Goal: Information Seeking & Learning: Learn about a topic

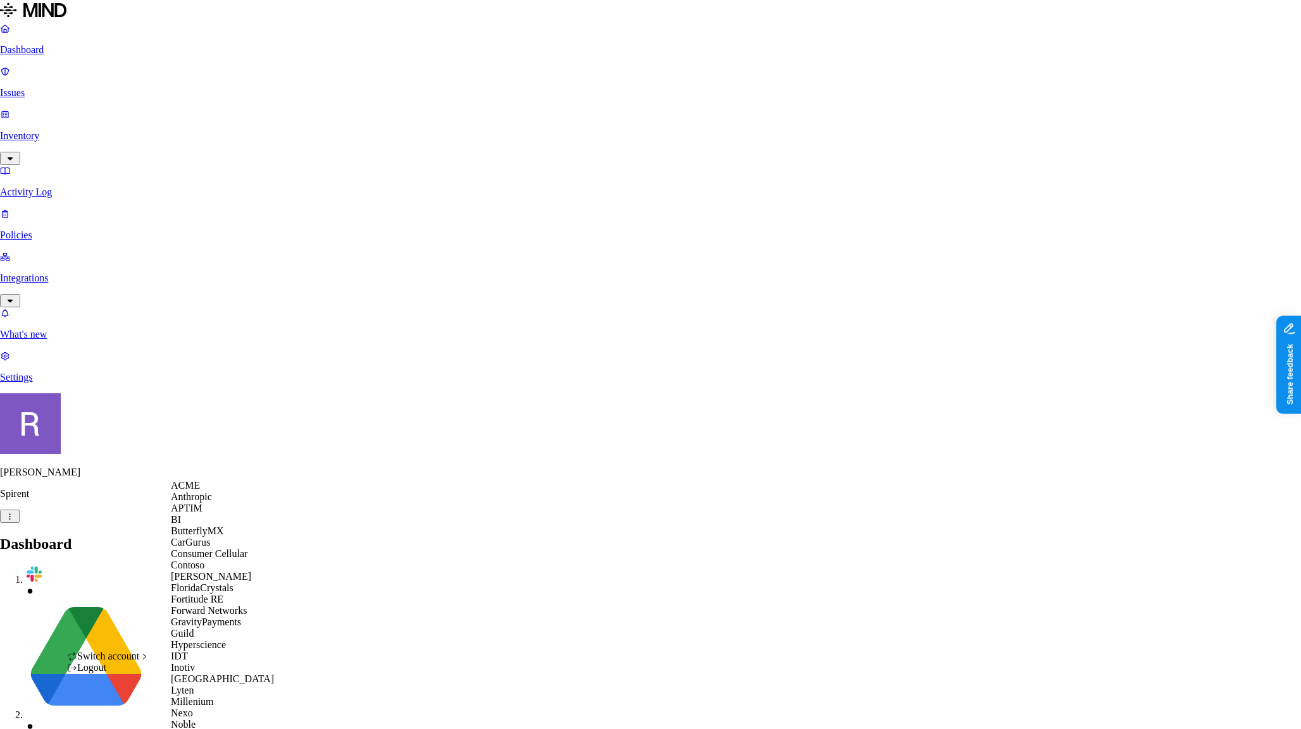
click at [214, 492] on div "ACME" at bounding box center [232, 485] width 123 height 11
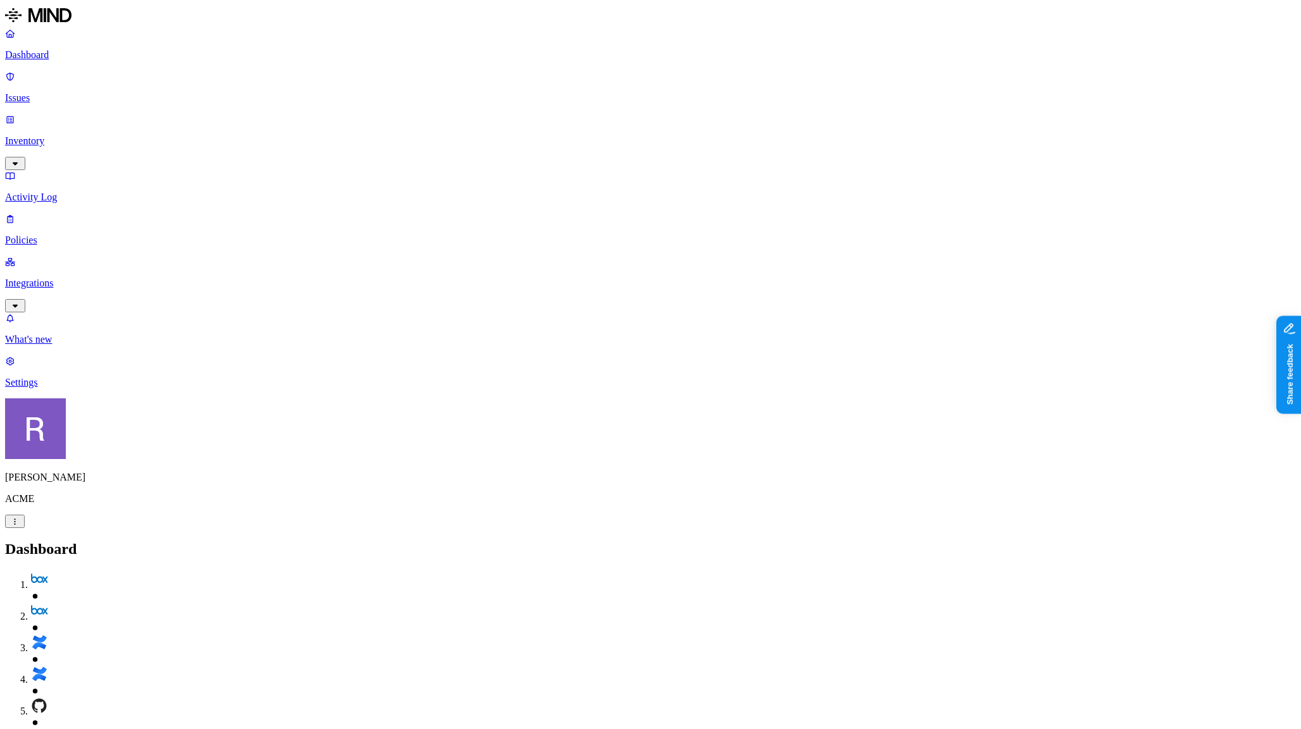
click at [61, 92] on p "Issues" at bounding box center [650, 97] width 1290 height 11
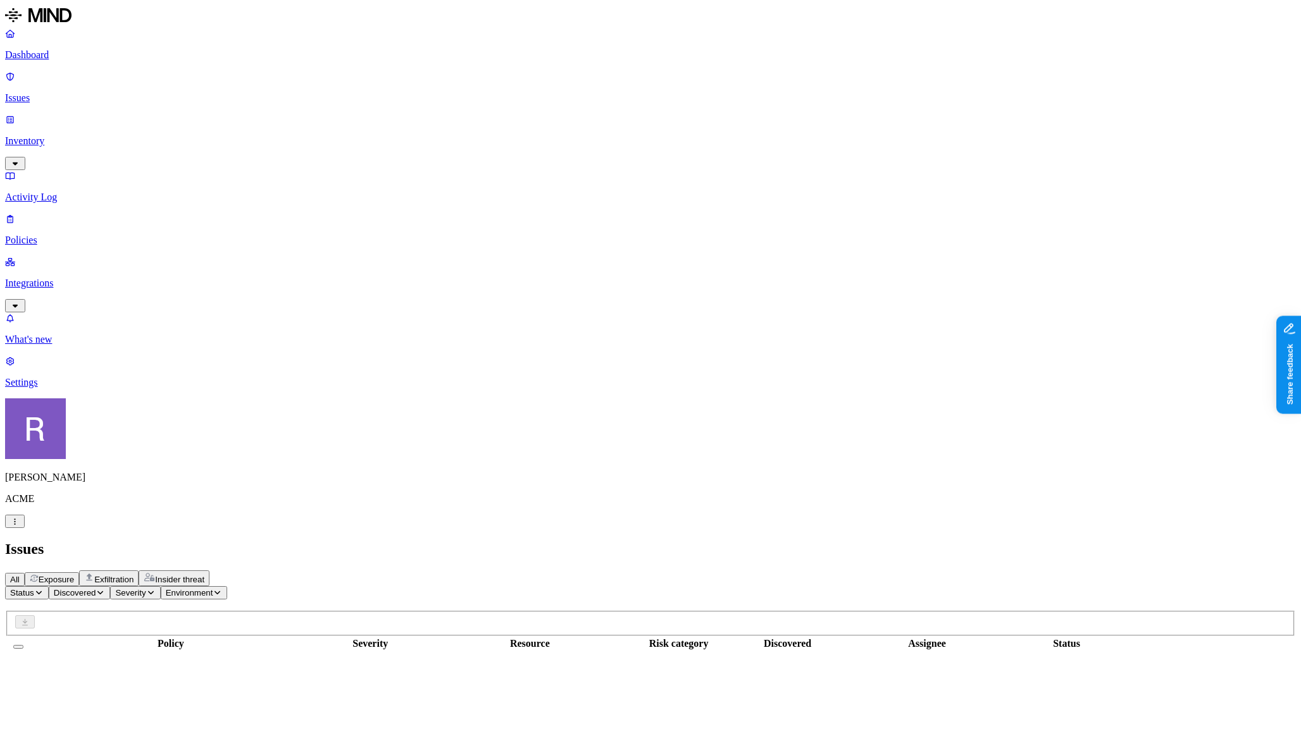
click at [74, 575] on span "Exposure" at bounding box center [56, 579] width 35 height 9
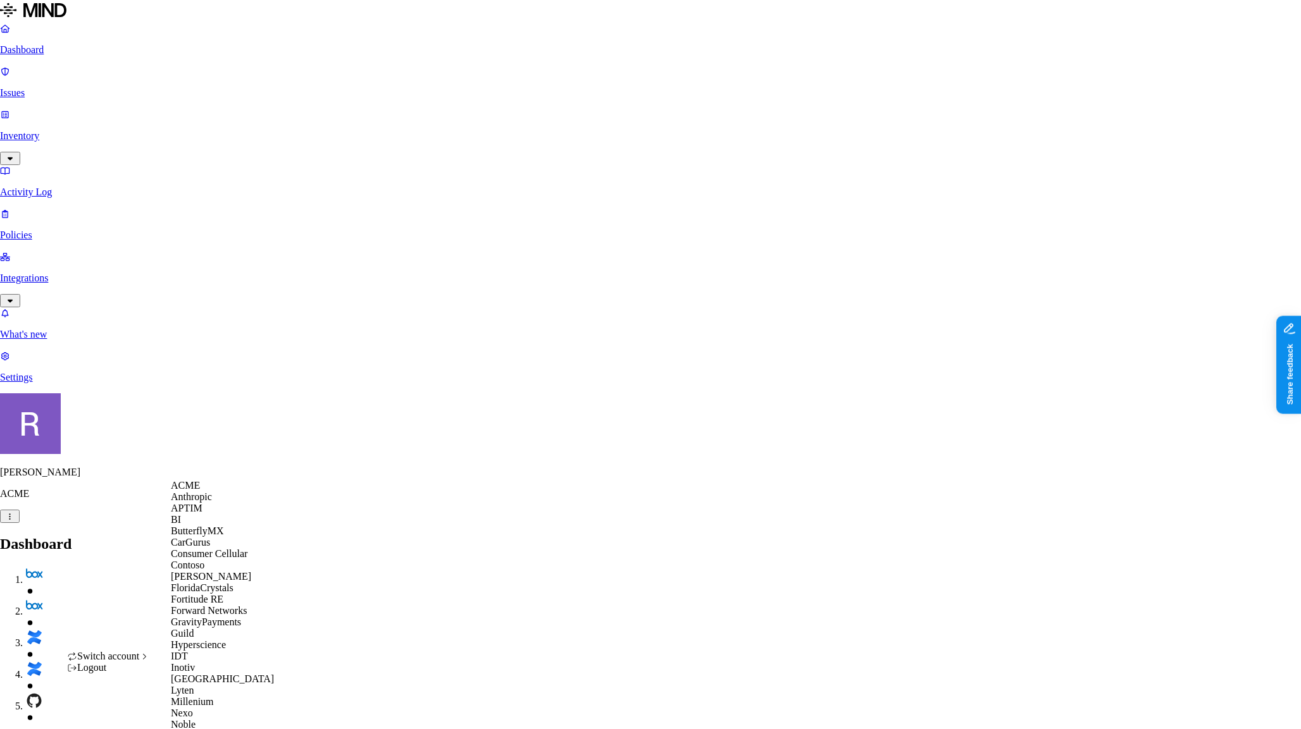
drag, startPoint x: 122, startPoint y: 667, endPoint x: 185, endPoint y: 665, distance: 62.6
click at [123, 662] on span "Switch account" at bounding box center [108, 656] width 62 height 11
click at [202, 514] on span "APTIM" at bounding box center [187, 508] width 32 height 11
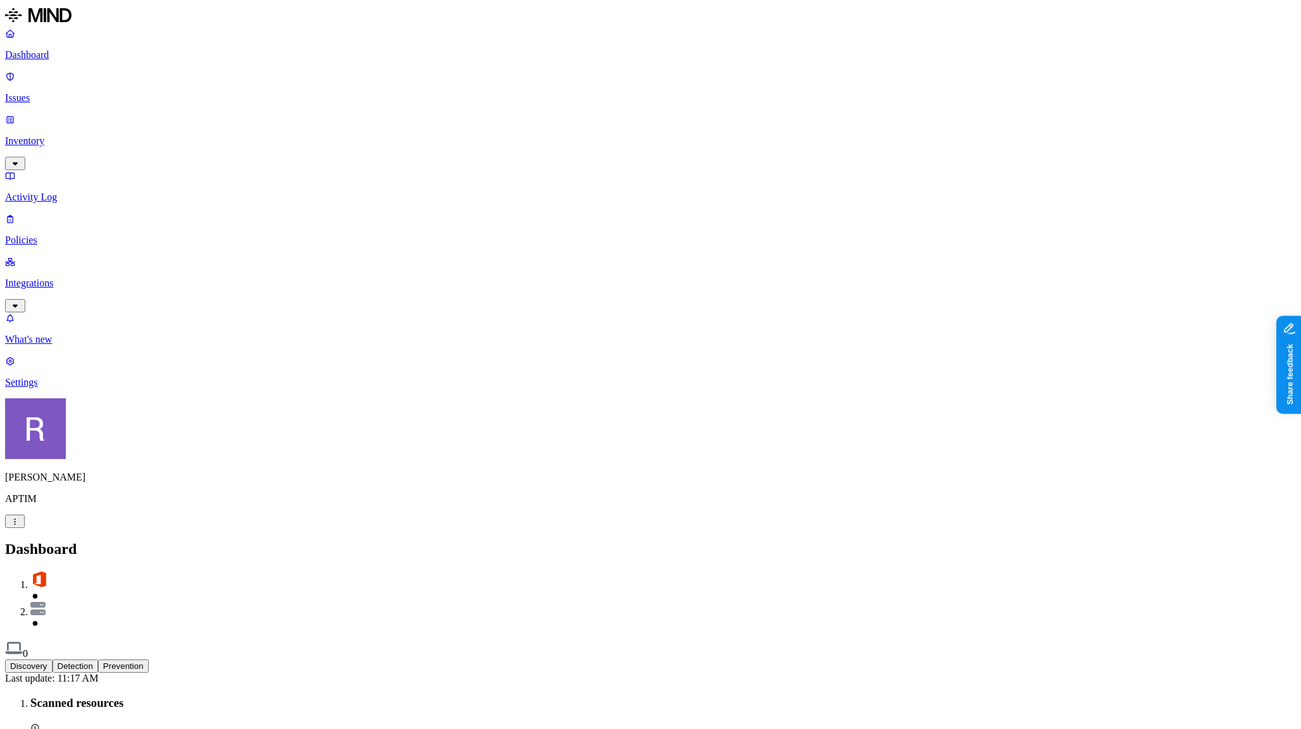
drag, startPoint x: 435, startPoint y: 380, endPoint x: 494, endPoint y: 380, distance: 59.5
click at [52, 135] on p "Inventory" at bounding box center [650, 140] width 1290 height 11
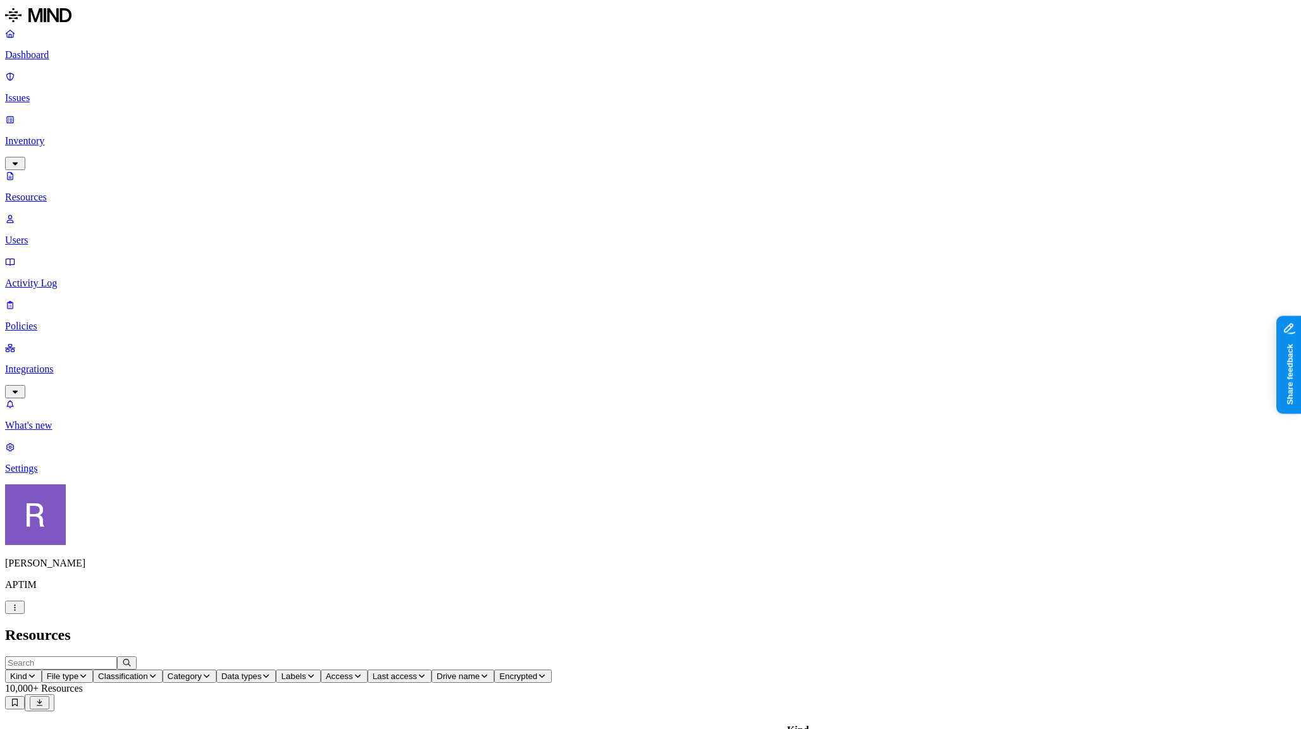
click at [78, 672] on span "File type" at bounding box center [63, 676] width 32 height 9
type input "x"
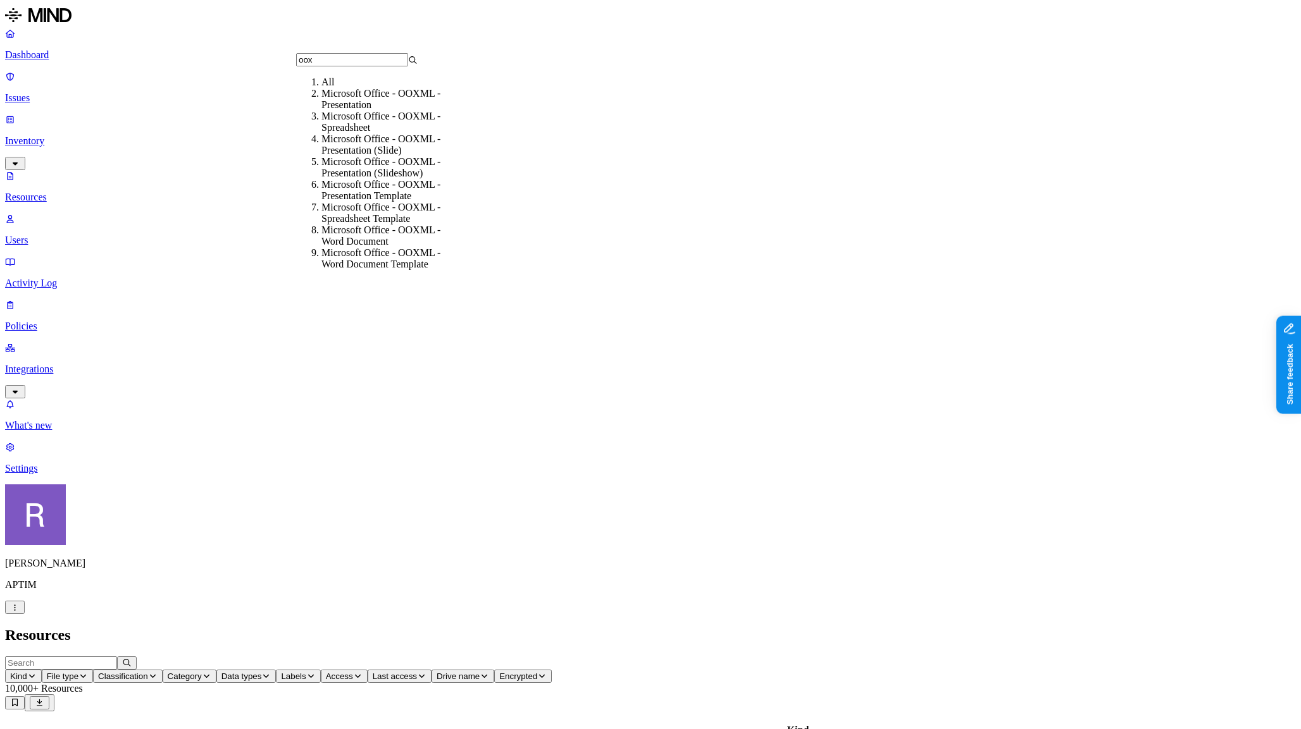
type input "oox"
click at [350, 132] on div "Microsoft Office - OOXML - Spreadsheet" at bounding box center [381, 122] width 121 height 23
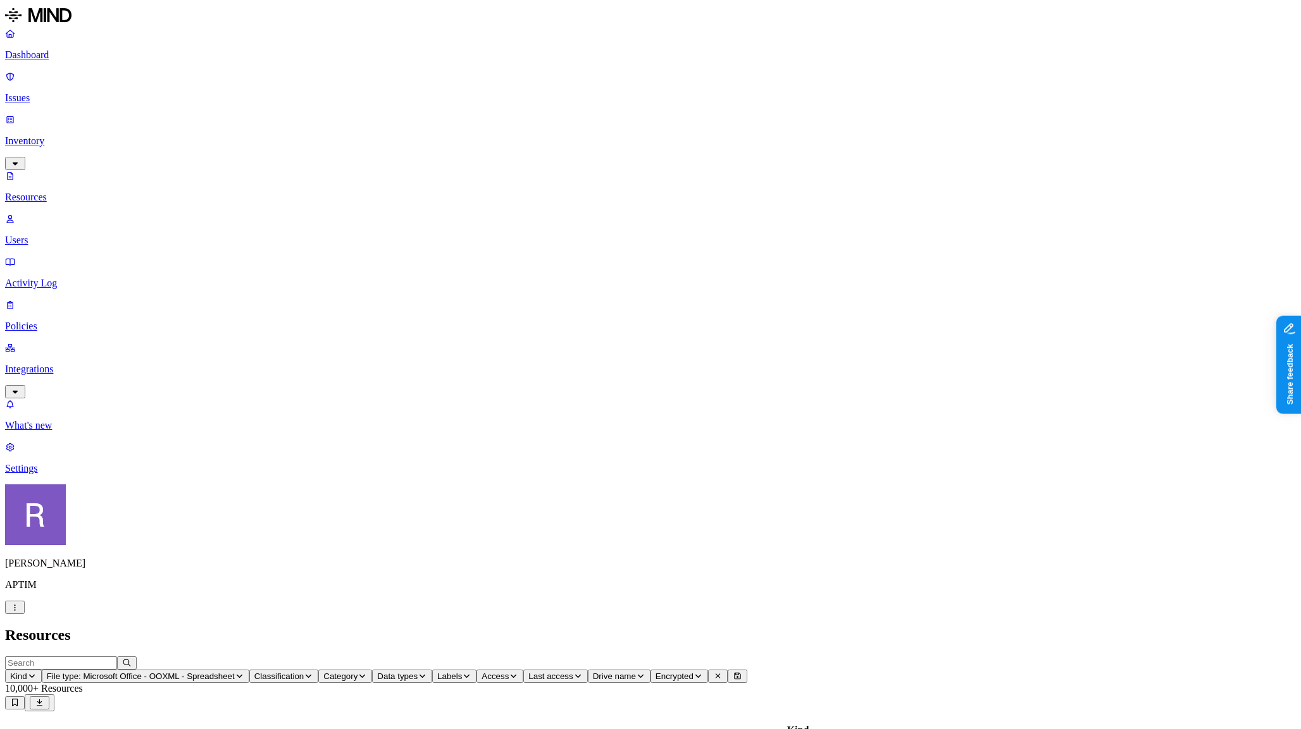
click at [304, 672] on span "Classification" at bounding box center [279, 676] width 50 height 9
click at [476, 75] on img at bounding box center [479, 80] width 10 height 10
click at [482, 136] on span "PCI" at bounding box center [482, 147] width 16 height 22
click at [482, 173] on span "Secrets" at bounding box center [488, 184] width 29 height 22
click at [483, 211] on span "Other" at bounding box center [485, 222] width 23 height 22
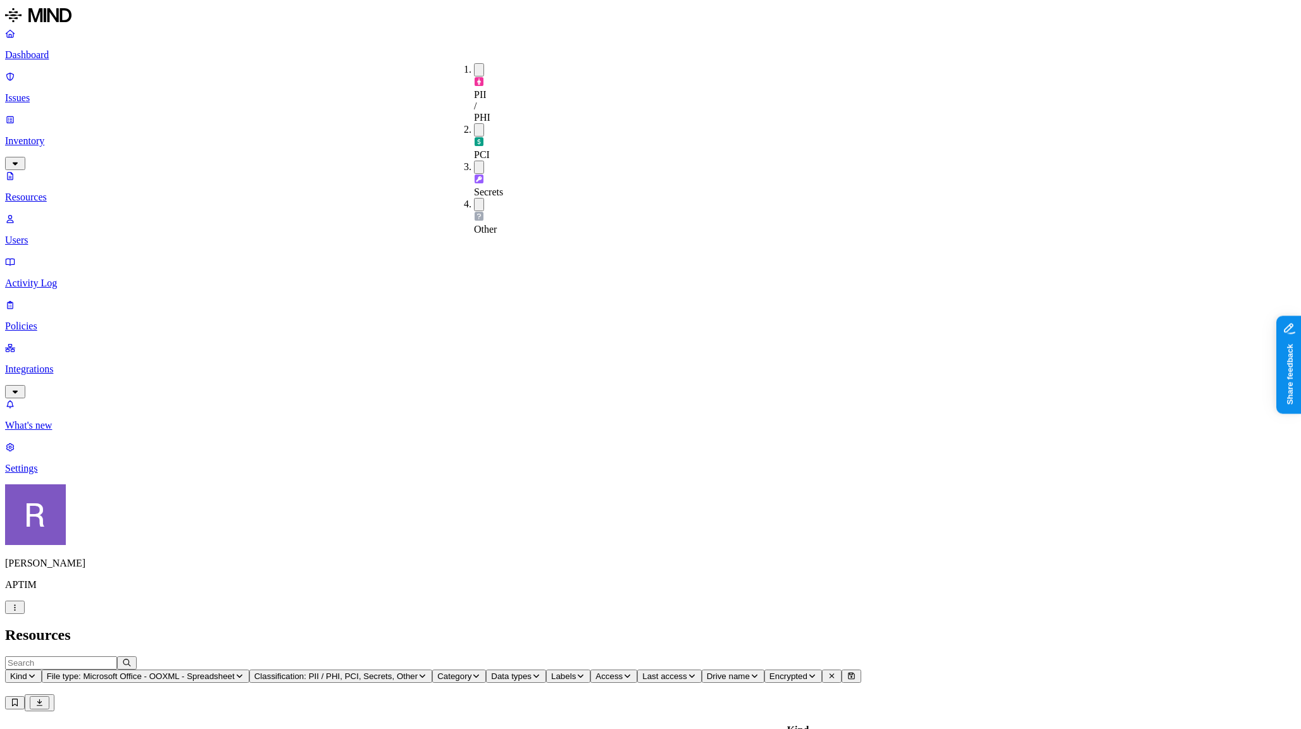
click at [500, 627] on h2 "Resources" at bounding box center [650, 635] width 1290 height 17
click at [290, 627] on h2 "Resources" at bounding box center [650, 635] width 1290 height 17
drag, startPoint x: 375, startPoint y: 68, endPoint x: 462, endPoint y: 73, distance: 86.8
drag, startPoint x: 821, startPoint y: 72, endPoint x: 724, endPoint y: 73, distance: 96.8
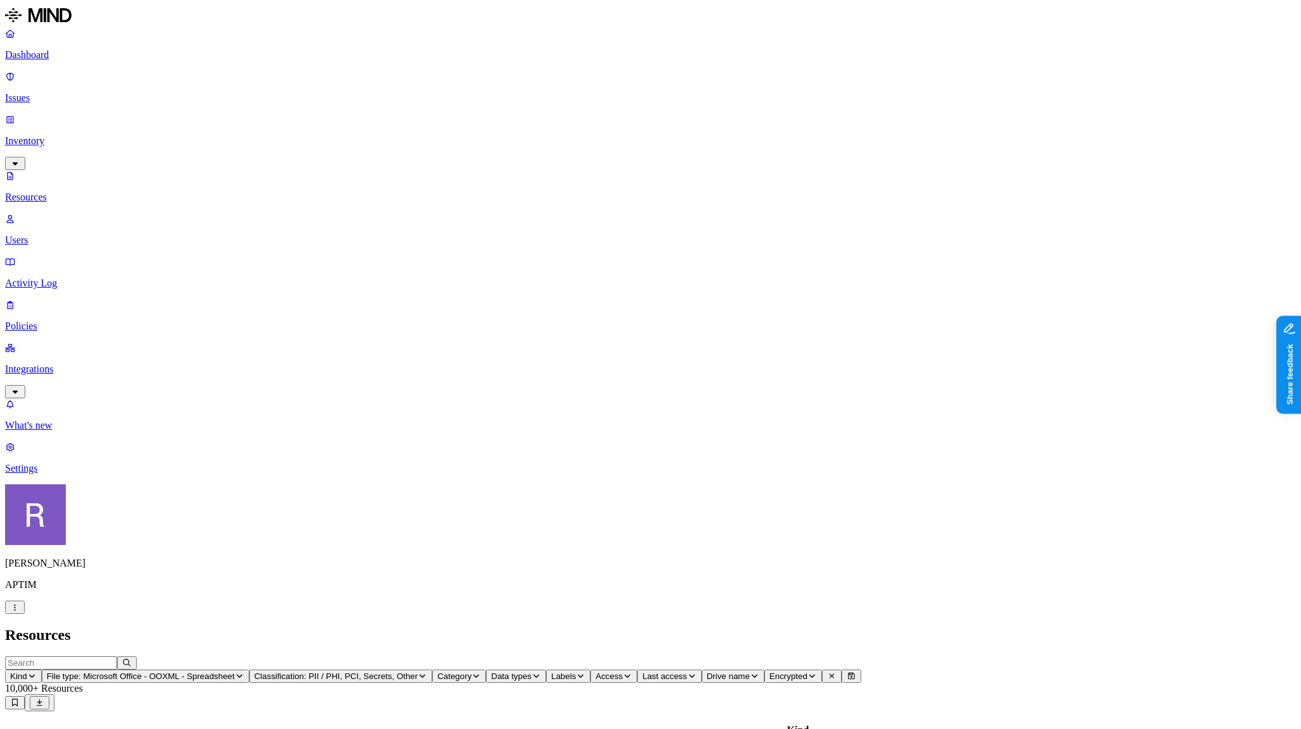
click at [249, 670] on button "File type: Microsoft Office - OOXML - Spreadsheet" at bounding box center [145, 676] width 207 height 13
type input "comma"
click at [355, 99] on div "Comma-Separated Values" at bounding box center [381, 93] width 121 height 11
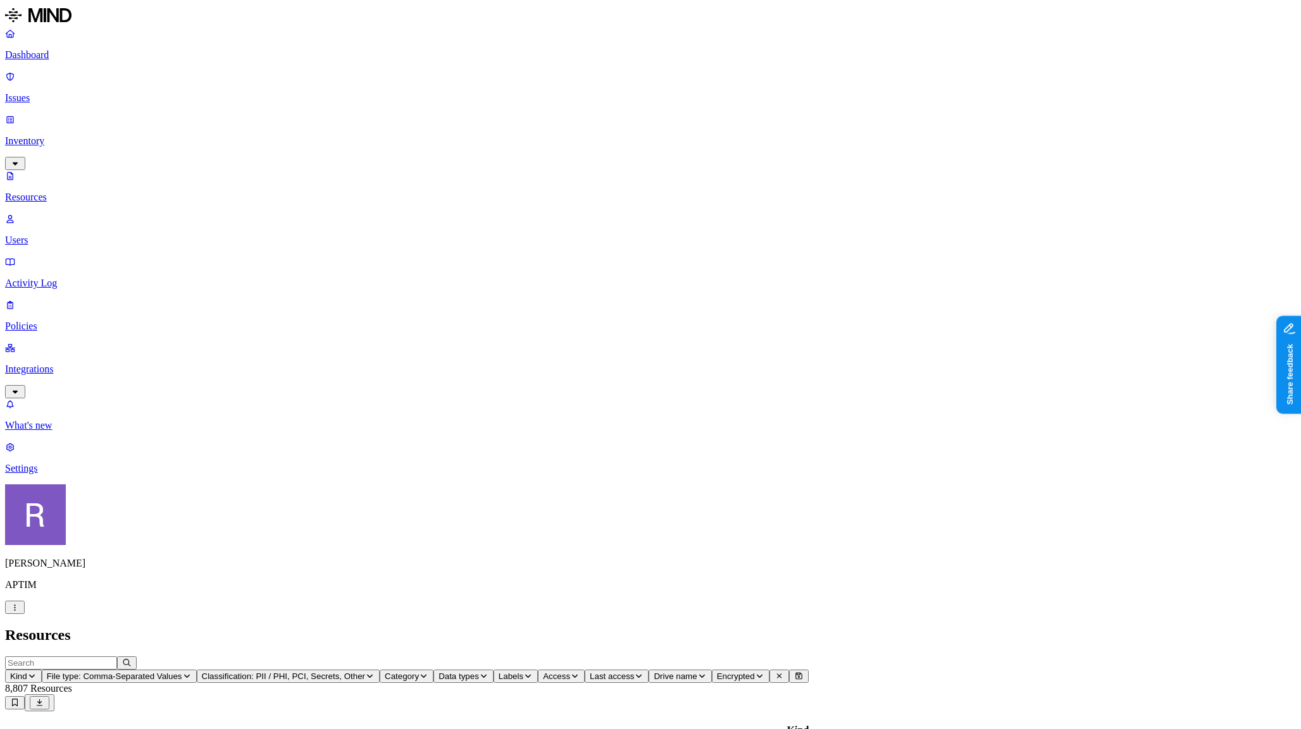
scroll to position [125, 0]
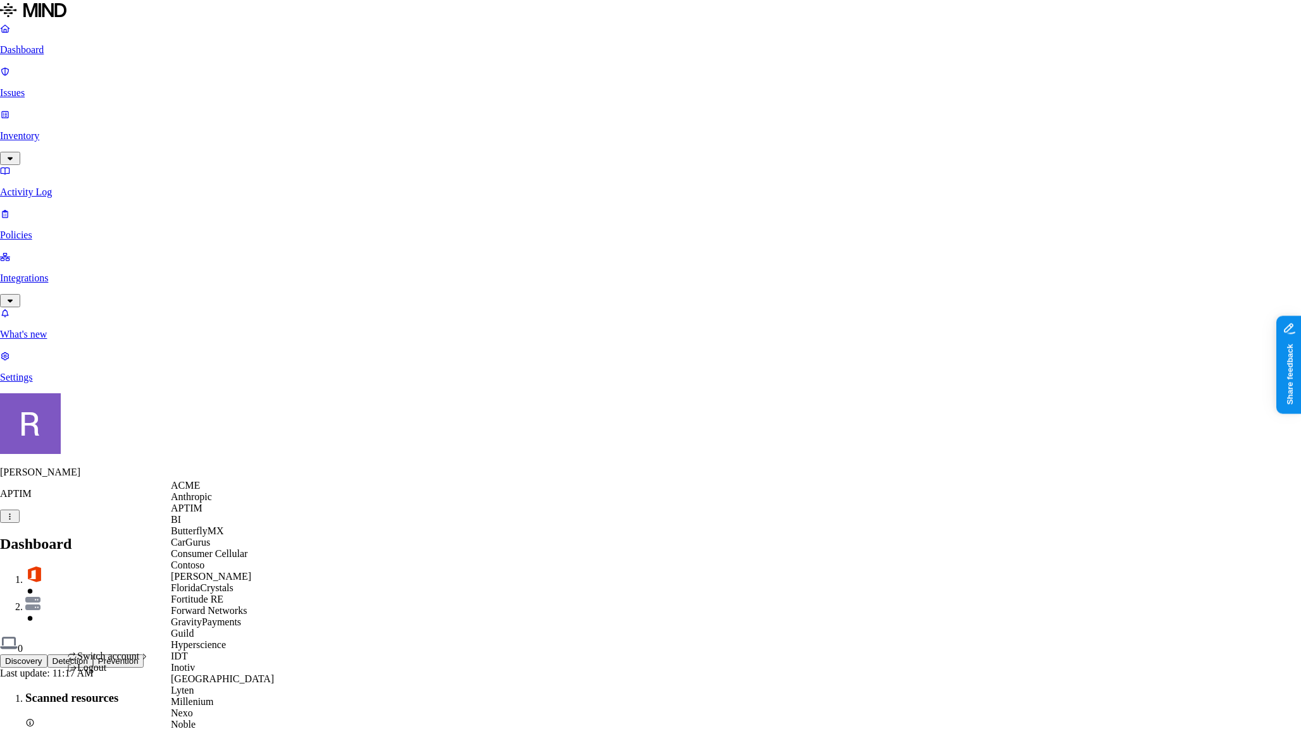
click at [192, 491] on span "ACME" at bounding box center [185, 485] width 29 height 11
